Goal: Task Accomplishment & Management: Manage account settings

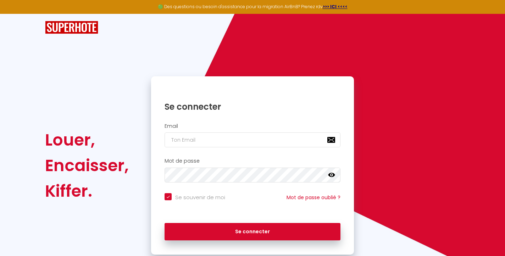
type input "s"
checkbox input "true"
type input "sc"
checkbox input "true"
type input "sci"
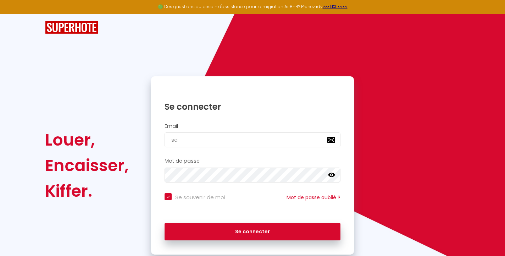
checkbox input "true"
type input "sciv"
checkbox input "true"
type input "scivi"
checkbox input "true"
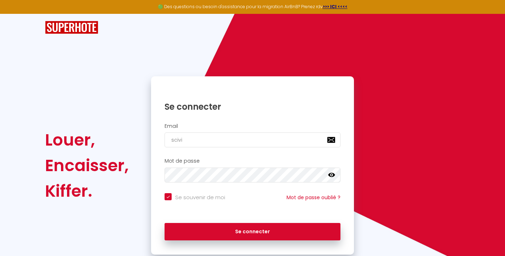
type input "scivie"
checkbox input "true"
type input "sciviei"
checkbox input "true"
type input "scivieil"
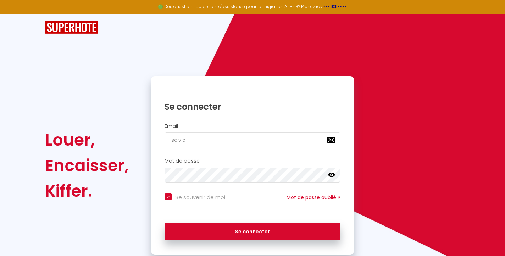
checkbox input "true"
type input "scivieill"
checkbox input "true"
type input "scivieille"
checkbox input "true"
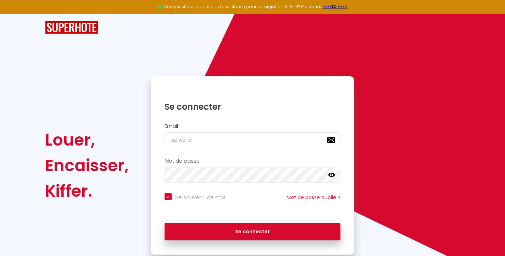
type input "scivieillet"
checkbox input "true"
type input "scivieilleto"
checkbox input "true"
type input "scivieilletou"
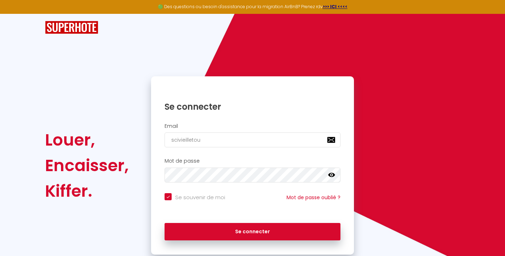
checkbox input "true"
type input "scivieilletour"
checkbox input "true"
type input "scivieilletoura"
checkbox input "true"
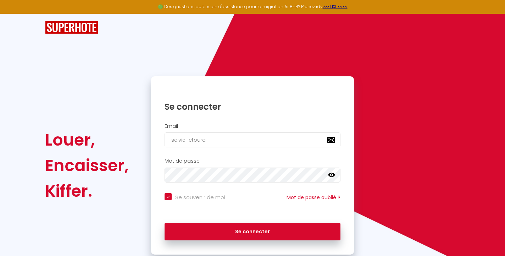
type input "scivieilletourai"
checkbox input "true"
type input "scivieilletourain"
checkbox input "true"
type input "scivieilletouraine"
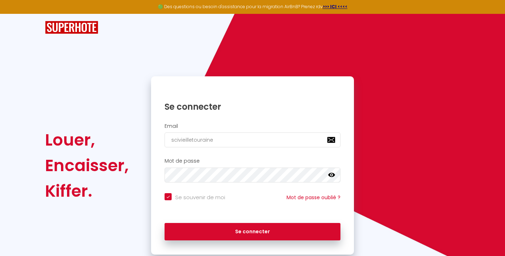
checkbox input "true"
type input "scivieilletouraine@"
checkbox input "true"
type input "scivieilletouraine@g"
checkbox input "true"
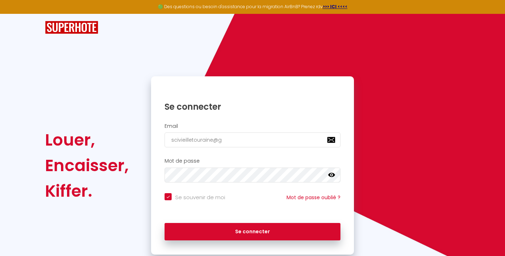
type input "scivieilletouraine@gm"
checkbox input "true"
type input "scivieilletouraine@gmi"
checkbox input "true"
type input "scivieilletouraine@gmia"
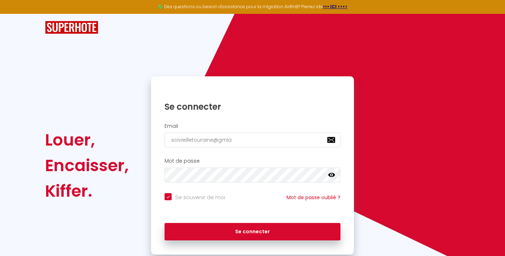
checkbox input "true"
type input "scivieilletouraine@gmial"
checkbox input "true"
type input "scivieilletouraine@gmia"
checkbox input "true"
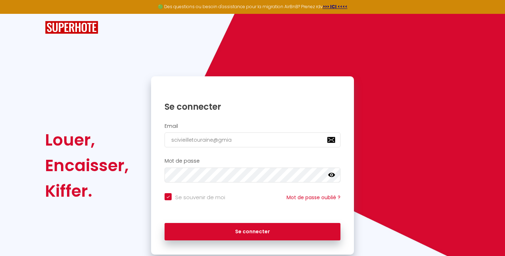
type input "scivieilletouraine@gmi"
checkbox input "true"
type input "scivieilletouraine@gm"
checkbox input "true"
type input "scivieilletouraine@gma"
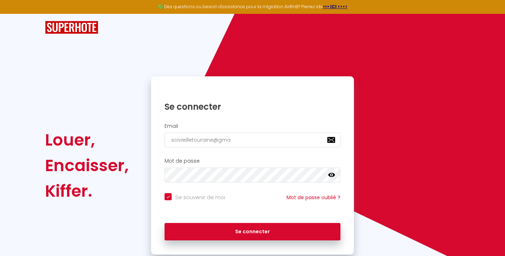
checkbox input "true"
type input "scivieilletouraine@gmai"
checkbox input "true"
type input "[EMAIL_ADDRESS]"
checkbox input "true"
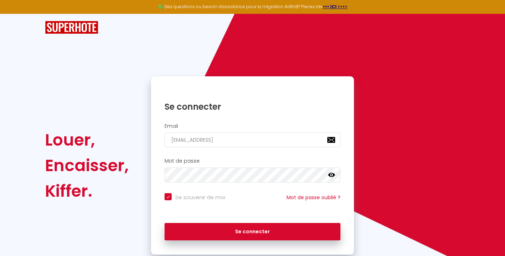
type input "[EMAIL_ADDRESS]."
checkbox input "true"
type input "scivieilletouraine@gmail.c"
checkbox input "true"
type input "[EMAIL_ADDRESS][DOMAIN_NAME]"
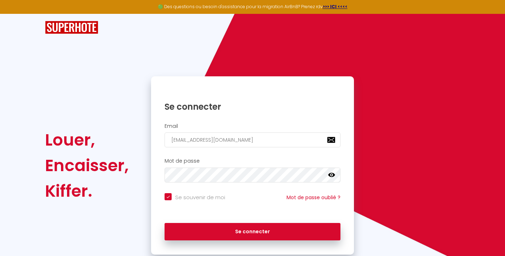
checkbox input "true"
type input "[EMAIL_ADDRESS][DOMAIN_NAME]"
checkbox input "true"
type input "[EMAIL_ADDRESS][DOMAIN_NAME]"
click at [253, 230] on button "Se connecter" at bounding box center [253, 232] width 176 height 18
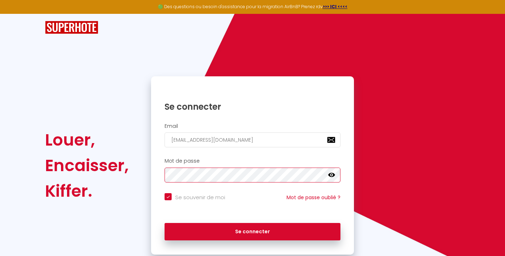
checkbox input "true"
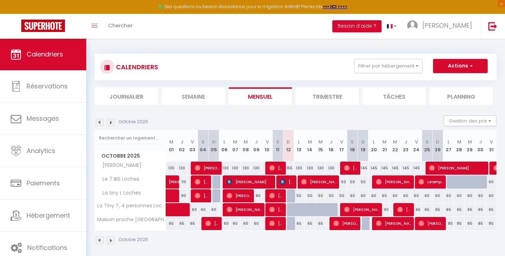
click at [365, 168] on div "145" at bounding box center [363, 167] width 11 height 13
type input "145"
type input "Dim 19 Octobre 2025"
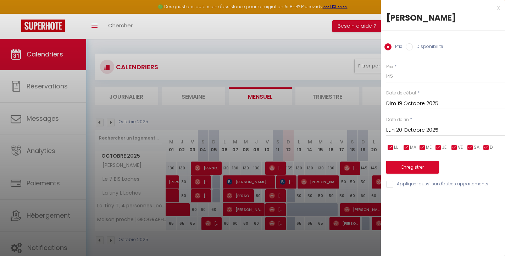
click at [420, 131] on input "Lun 20 Octobre 2025" at bounding box center [446, 130] width 119 height 9
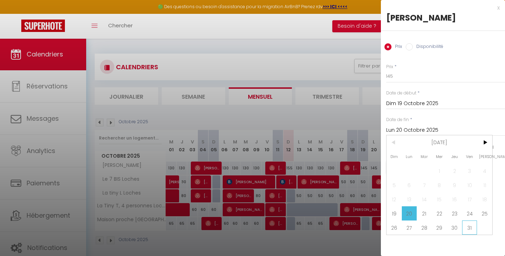
click at [475, 225] on span "31" at bounding box center [469, 227] width 15 height 14
type input "Ven 31 Octobre 2025"
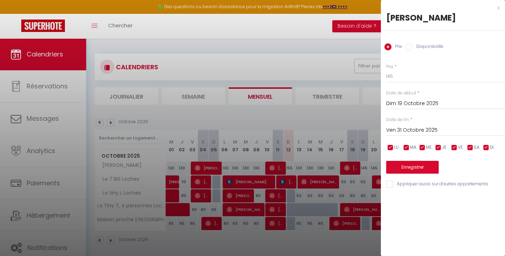
click at [360, 180] on div at bounding box center [252, 128] width 505 height 256
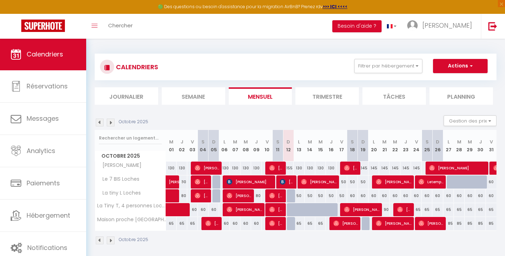
click at [363, 167] on div "145" at bounding box center [363, 167] width 11 height 13
type input "145"
type input "Dim 19 Octobre 2025"
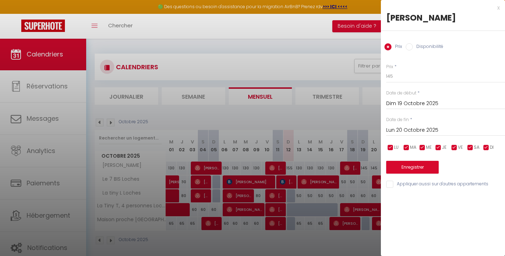
click at [425, 124] on div "Lun 20 Octobre 2025 < [DATE] > Dim Lun Mar Mer Jeu Ven Sam 1 2 3 4 5 6 7 8 9 10…" at bounding box center [446, 129] width 119 height 13
click at [426, 130] on input "Lun 20 Octobre 2025" at bounding box center [446, 130] width 119 height 9
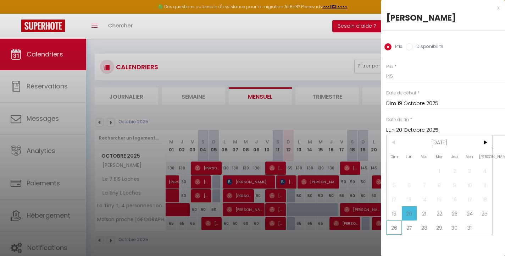
click at [397, 229] on span "26" at bounding box center [394, 227] width 15 height 14
type input "Dim 26 Octobre 2025"
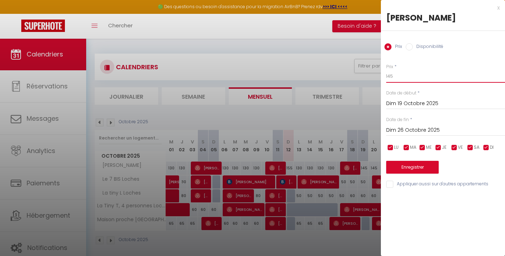
click at [403, 78] on input "145" at bounding box center [446, 76] width 119 height 13
type input "140"
click at [418, 166] on button "Enregistrer" at bounding box center [413, 167] width 53 height 13
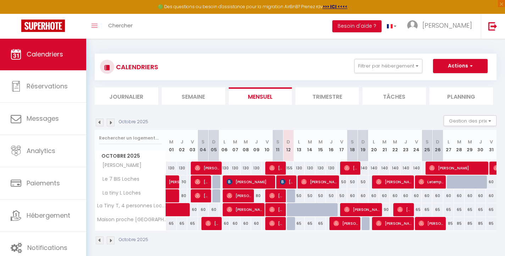
click at [363, 207] on span "[PERSON_NAME]" at bounding box center [361, 209] width 35 height 13
select select "OK"
select select "0"
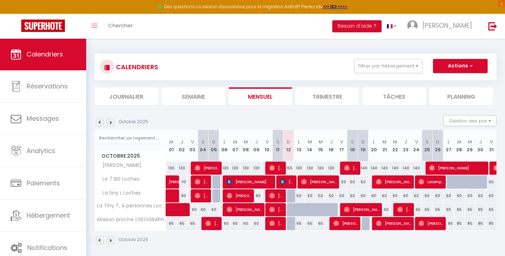
select select "1"
select select
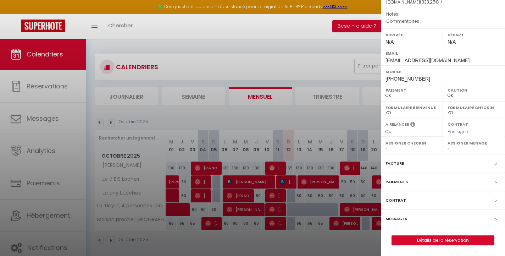
scroll to position [84, 0]
click at [395, 223] on label "Messages" at bounding box center [397, 218] width 22 height 7
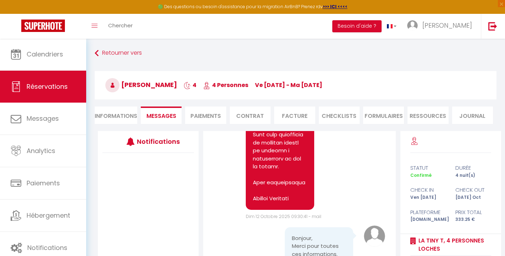
scroll to position [1534, 0]
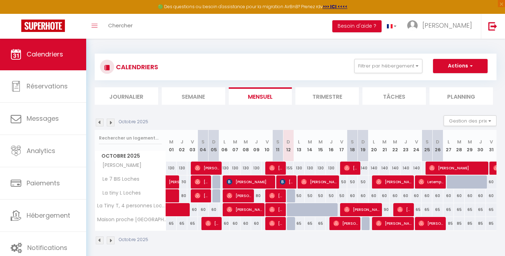
click at [347, 224] on span "[PERSON_NAME]" at bounding box center [346, 223] width 25 height 13
select select "OK"
select select "0"
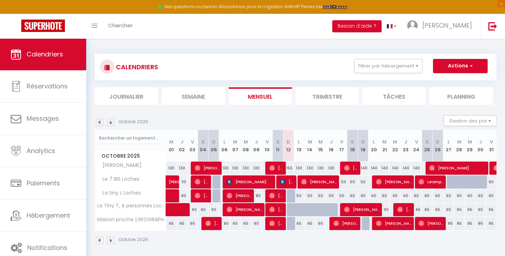
select select "1"
select select
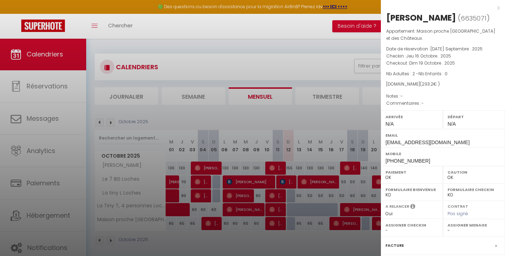
scroll to position [8, 0]
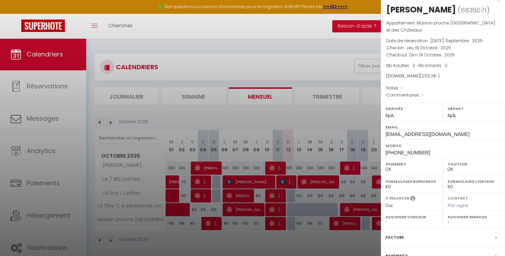
click at [254, 51] on div at bounding box center [252, 128] width 505 height 256
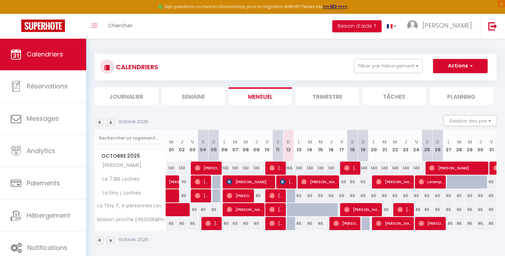
click at [53, 57] on span "Calendriers" at bounding box center [45, 54] width 37 height 9
click at [113, 125] on img at bounding box center [111, 123] width 8 height 8
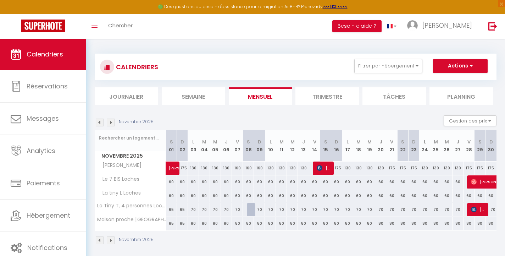
click at [237, 168] on div "160" at bounding box center [237, 167] width 11 height 13
type input "160"
type input "Ven 07 Novembre 2025"
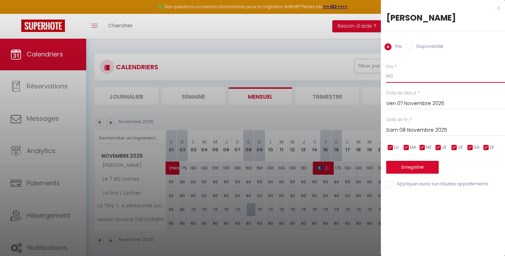
click at [412, 78] on input "160" at bounding box center [446, 76] width 119 height 13
click at [412, 128] on input "Sam 08 Novembre 2025" at bounding box center [446, 130] width 119 height 9
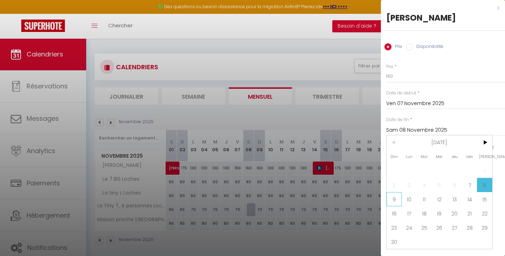
click at [398, 199] on span "9" at bounding box center [394, 199] width 15 height 14
type input "Dim 09 Novembre 2025"
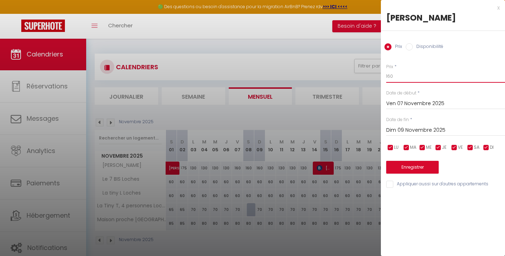
click at [425, 75] on input "160" at bounding box center [446, 76] width 119 height 13
type input "1"
type input "150"
click at [429, 164] on button "Enregistrer" at bounding box center [413, 167] width 53 height 13
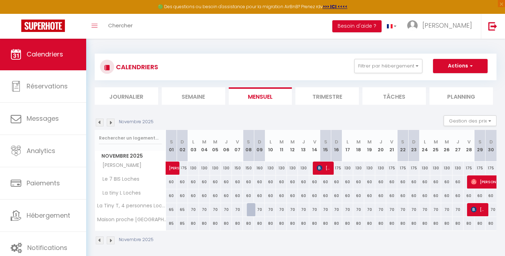
click at [100, 120] on img at bounding box center [100, 123] width 8 height 8
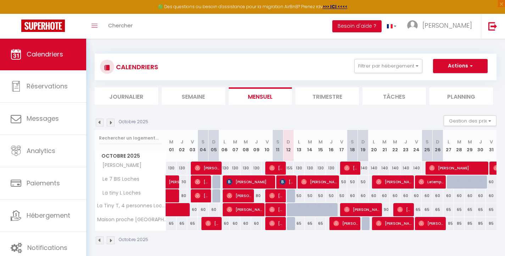
click at [450, 223] on div "85" at bounding box center [449, 223] width 11 height 13
type input "85"
type input "Lun 27 Octobre 2025"
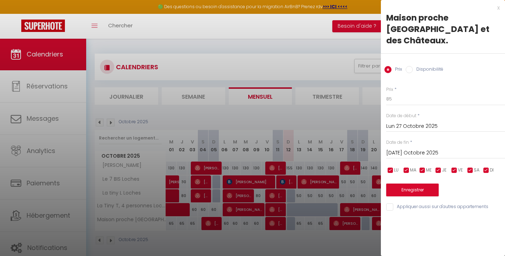
click at [437, 148] on input "[DATE] Octobre 2025" at bounding box center [446, 152] width 119 height 9
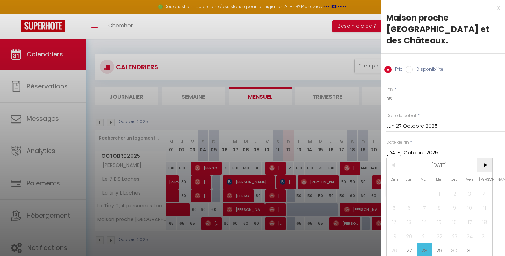
click at [485, 158] on span ">" at bounding box center [484, 165] width 15 height 14
click at [409, 201] on span "3" at bounding box center [409, 208] width 15 height 14
type input "Lun 03 Novembre 2025"
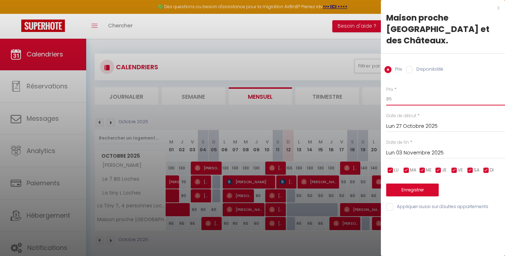
click at [410, 93] on input "85" at bounding box center [446, 99] width 119 height 13
type input "80"
click at [410, 183] on button "Enregistrer" at bounding box center [413, 189] width 53 height 13
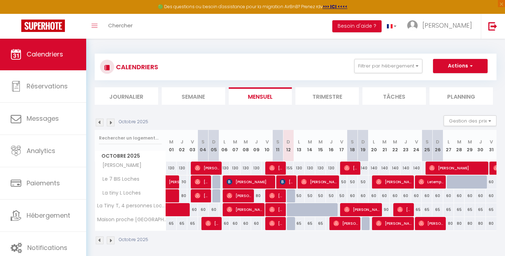
click at [111, 122] on img at bounding box center [111, 123] width 8 height 8
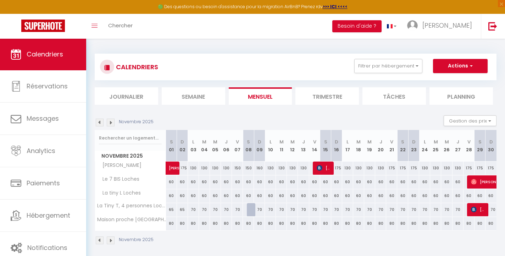
click at [99, 124] on img at bounding box center [100, 123] width 8 height 8
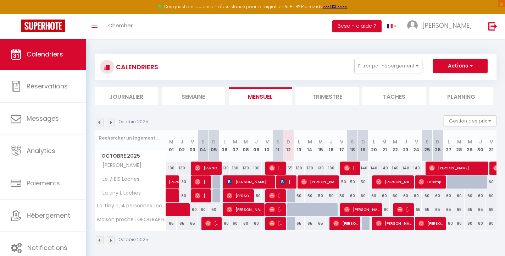
click at [450, 181] on div at bounding box center [452, 181] width 11 height 13
type input "60"
type input "Lun 27 Octobre 2025"
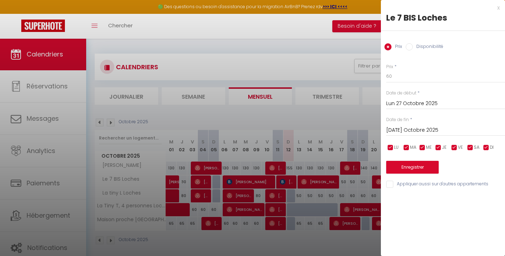
click at [429, 130] on input "[DATE] Octobre 2025" at bounding box center [446, 130] width 119 height 9
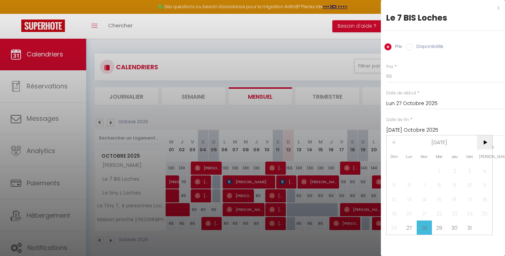
click at [483, 143] on span ">" at bounding box center [484, 142] width 15 height 14
click at [406, 183] on span "3" at bounding box center [409, 185] width 15 height 14
type input "Lun 03 Novembre 2025"
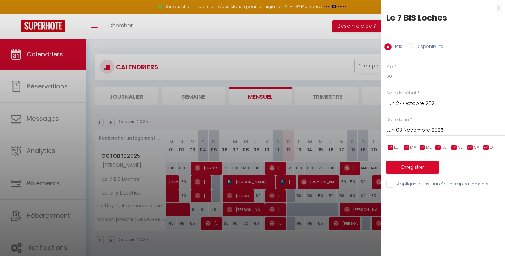
click at [409, 44] on input "Disponibilité" at bounding box center [409, 46] width 7 height 7
radio input "true"
radio input "false"
click at [411, 168] on button "Enregistrer" at bounding box center [413, 167] width 53 height 13
